Goal: Ask a question

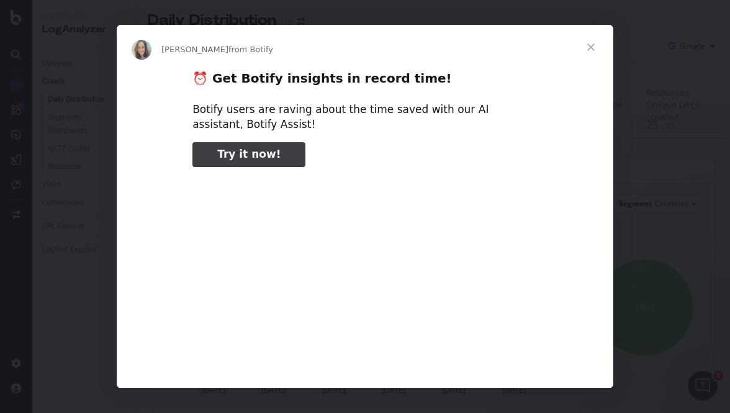
type input "184828"
click at [596, 48] on span "Close" at bounding box center [591, 47] width 45 height 45
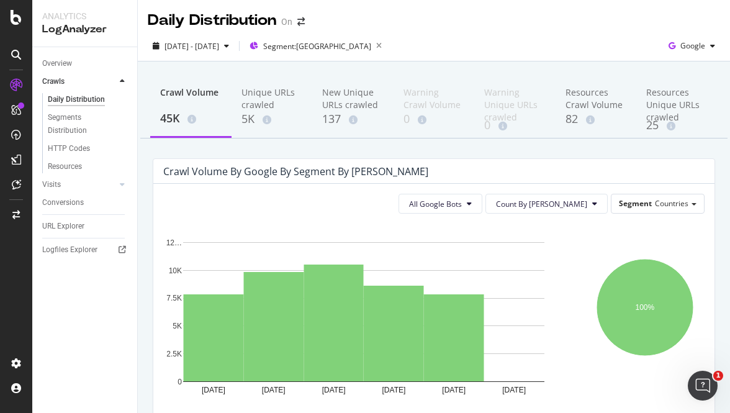
click at [545, 147] on div "Crawl Volume 45K Unique URLs crawled 5K New Unique URLs crawled 137 Warning Cra…" at bounding box center [434, 330] width 592 height 538
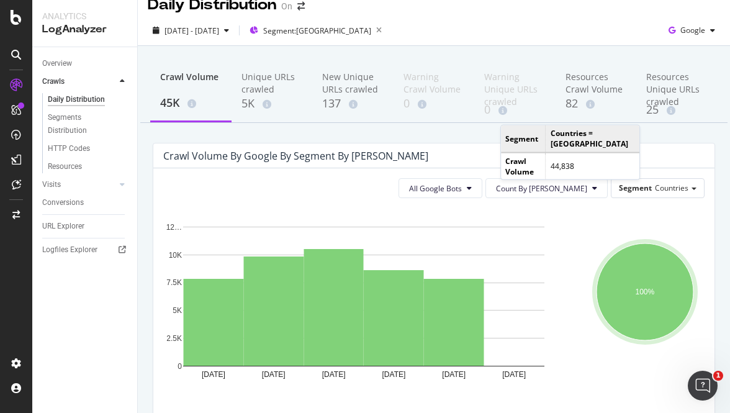
scroll to position [14, 0]
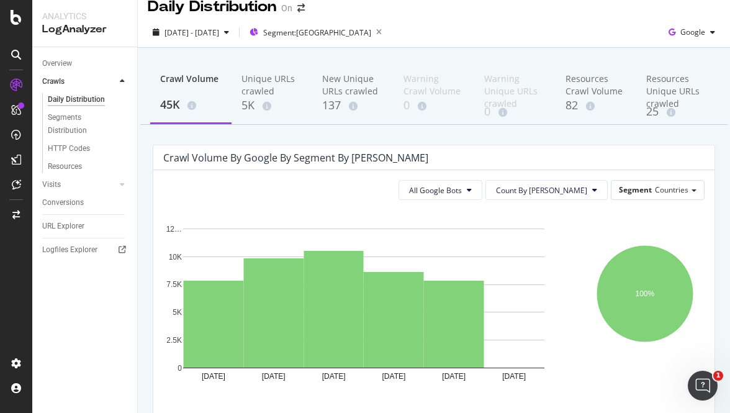
click at [687, 178] on div "All Google Bots Count By Day Segment Countries Hold CMD (⌘) while clicking to f…" at bounding box center [433, 349] width 561 height 359
click at [676, 193] on span "Countries" at bounding box center [672, 189] width 34 height 11
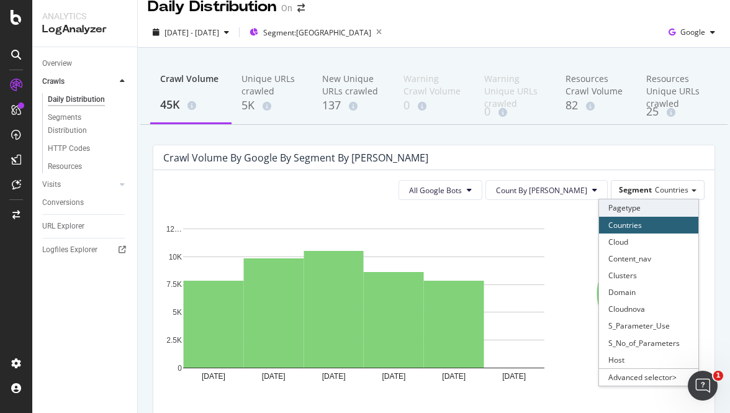
click at [642, 209] on div "Pagetype" at bounding box center [648, 207] width 99 height 17
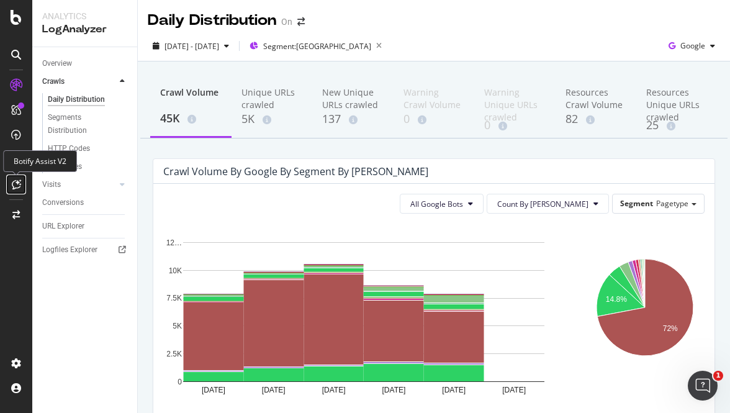
click at [19, 186] on icon at bounding box center [16, 184] width 9 height 10
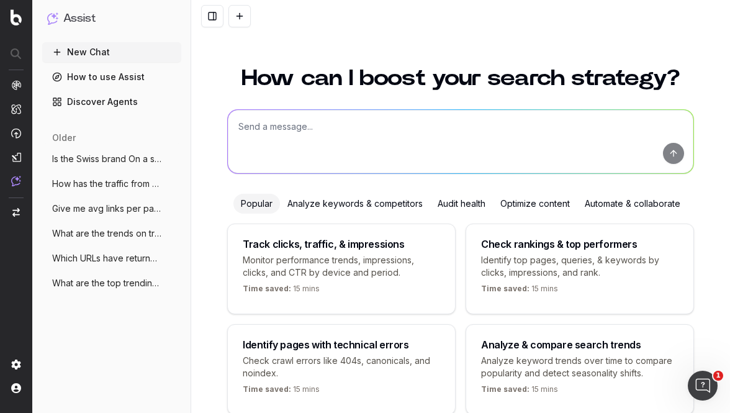
scroll to position [58, 0]
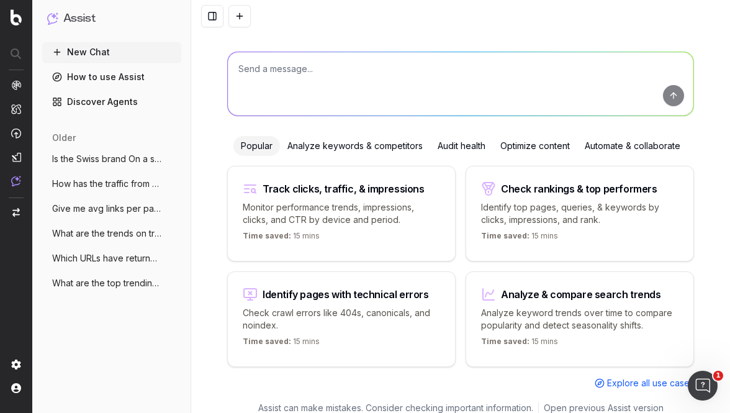
click at [340, 86] on textarea at bounding box center [461, 83] width 466 height 63
type textarea "a"
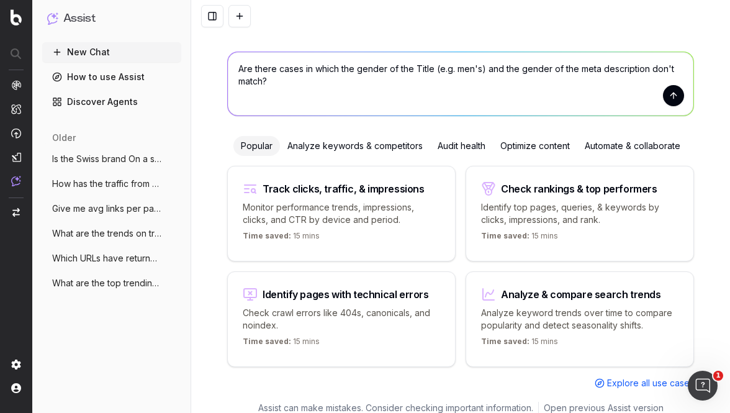
click at [650, 70] on textarea "Are there cases in which the gender of the Title (e.g. men's) and the gender of…" at bounding box center [461, 83] width 466 height 63
type textarea "Are there cases in which the gender of the Title (e.g. men's) and the gender of…"
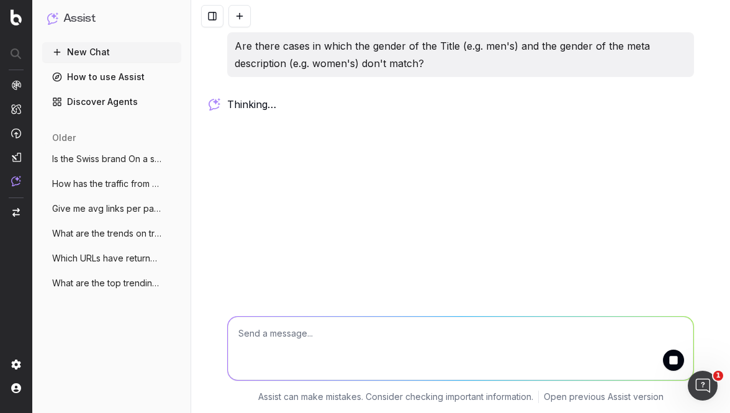
scroll to position [0, 0]
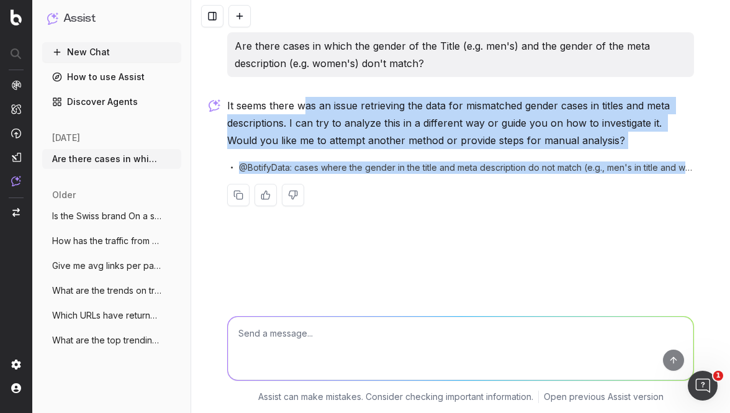
drag, startPoint x: 301, startPoint y: 107, endPoint x: 446, endPoint y: 176, distance: 160.9
click at [446, 176] on div "It seems there was an issue retrieving the data for mismatched gender cases in …" at bounding box center [460, 161] width 467 height 129
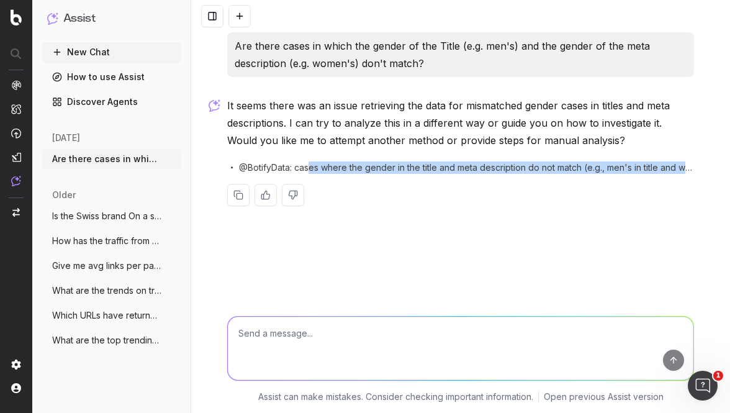
drag, startPoint x: 312, startPoint y: 167, endPoint x: 486, endPoint y: 206, distance: 178.1
click at [486, 206] on div "It seems there was an issue retrieving the data for mismatched gender cases in …" at bounding box center [460, 161] width 467 height 129
click at [486, 206] on div at bounding box center [460, 195] width 467 height 22
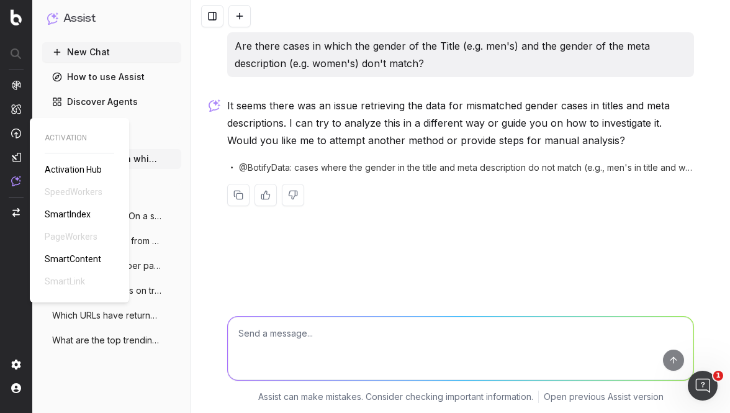
click at [88, 255] on span "SmartContent" at bounding box center [73, 259] width 57 height 10
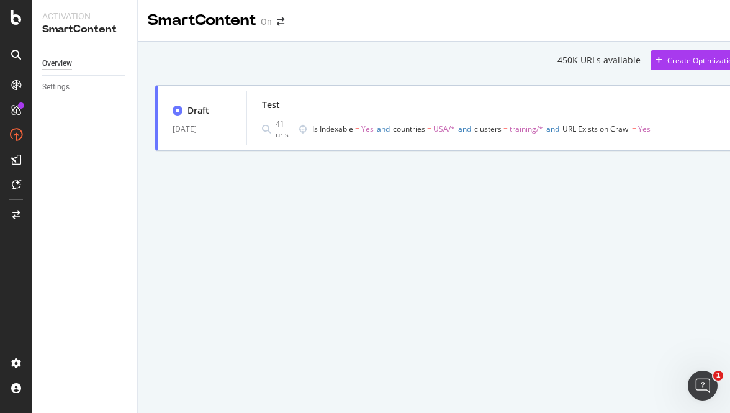
click at [479, 70] on div "450K URLs available Create Optimization Draft [DATE] Test 41 urls Is Indexable …" at bounding box center [451, 100] width 592 height 101
click at [16, 24] on icon at bounding box center [16, 17] width 11 height 15
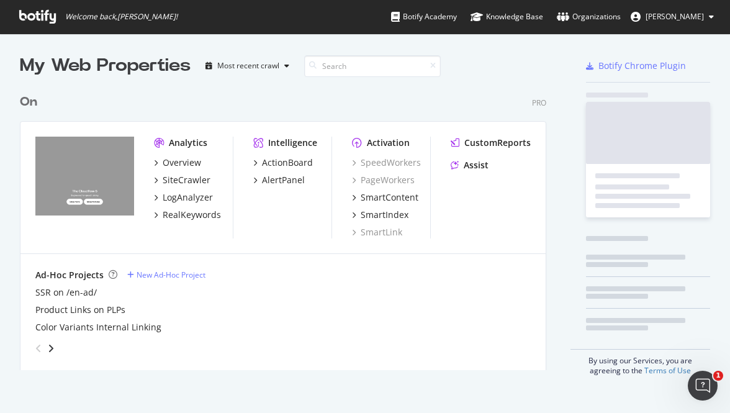
scroll to position [413, 730]
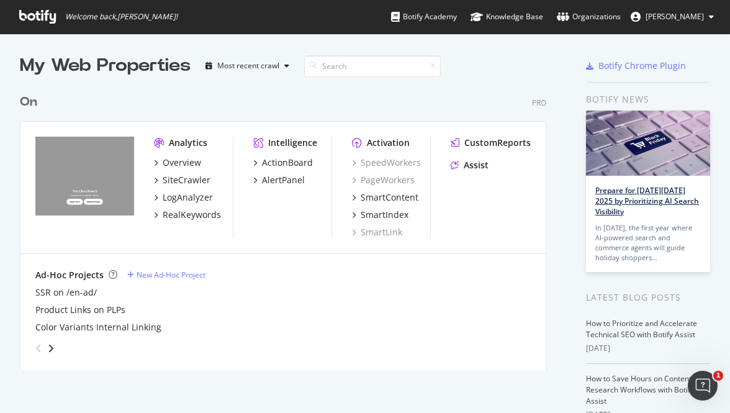
click at [614, 201] on link "Prepare for Black Friday 2025 by Prioritizing AI Search Visibility" at bounding box center [648, 201] width 104 height 32
